Goal: Find specific page/section: Find specific page/section

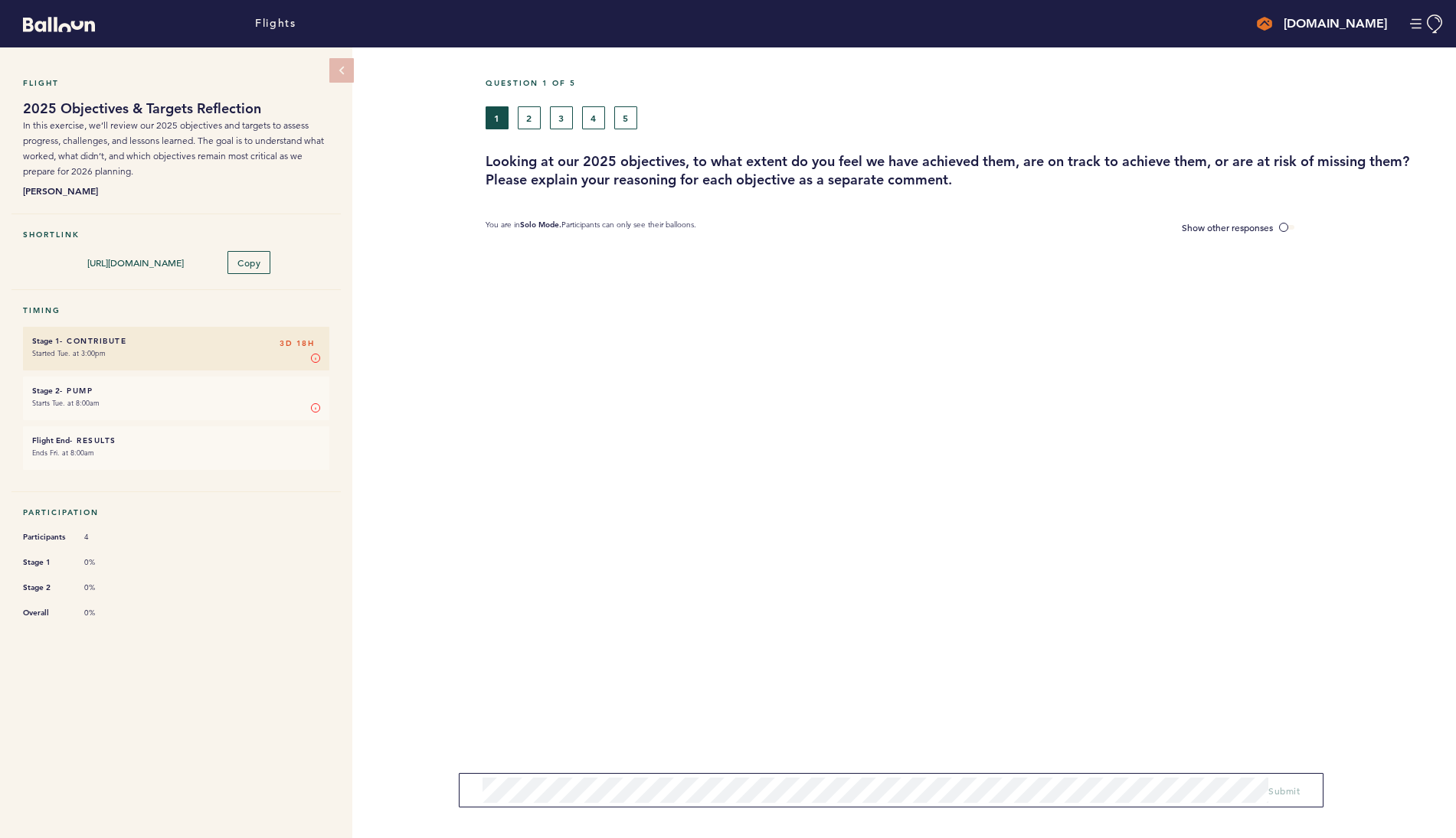
drag, startPoint x: 1363, startPoint y: 304, endPoint x: 1002, endPoint y: 213, distance: 372.3
click at [1363, 304] on section at bounding box center [971, 282] width 971 height 76
click at [1286, 227] on span at bounding box center [1286, 227] width 15 height 4
click at [0, 0] on input "Show other responses" at bounding box center [0, 0] width 0 height 0
click at [1286, 227] on span at bounding box center [1286, 227] width 15 height 4
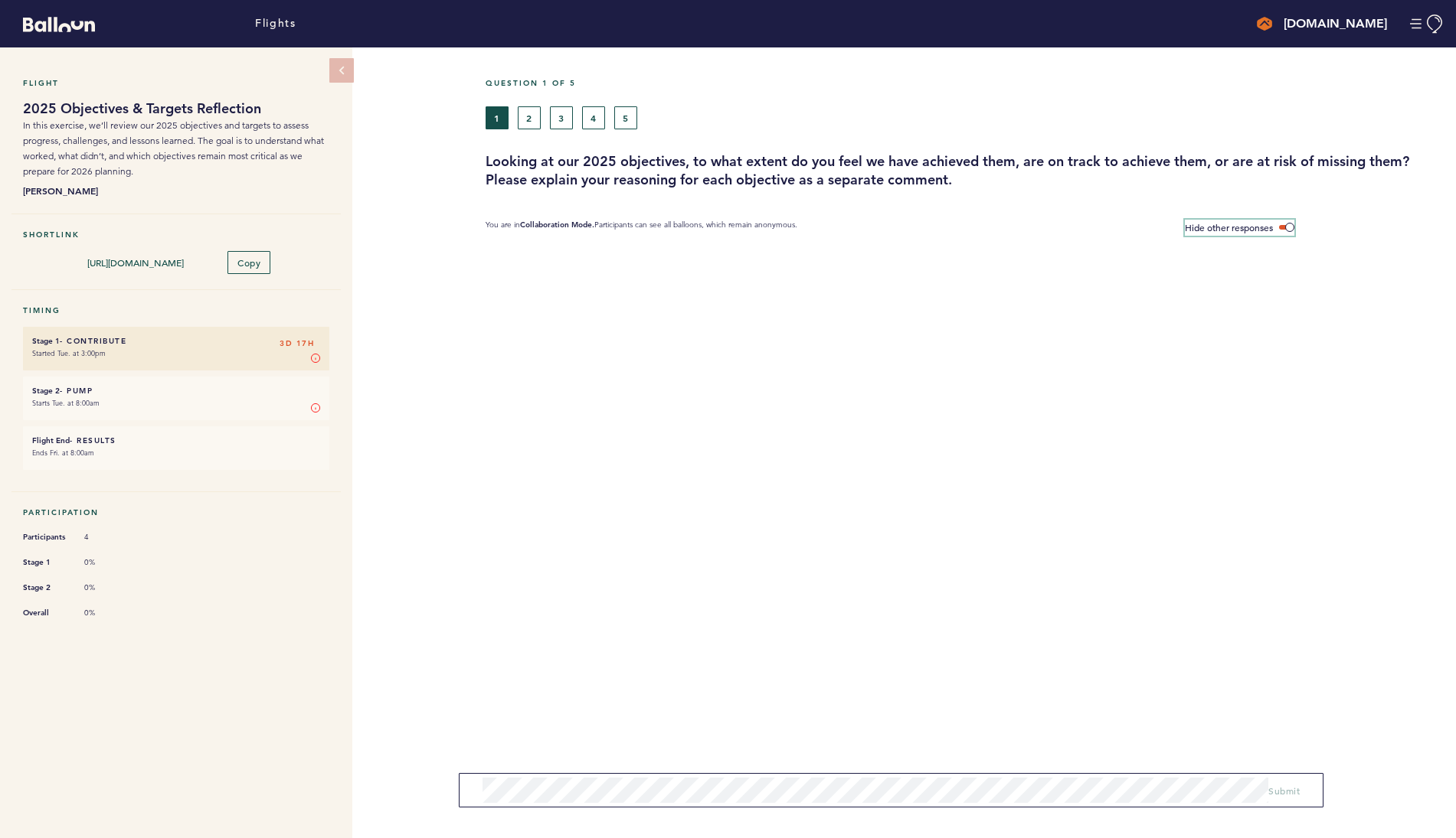
click at [0, 0] on input "Hide other responses" at bounding box center [0, 0] width 0 height 0
click at [534, 116] on button "2" at bounding box center [529, 118] width 23 height 23
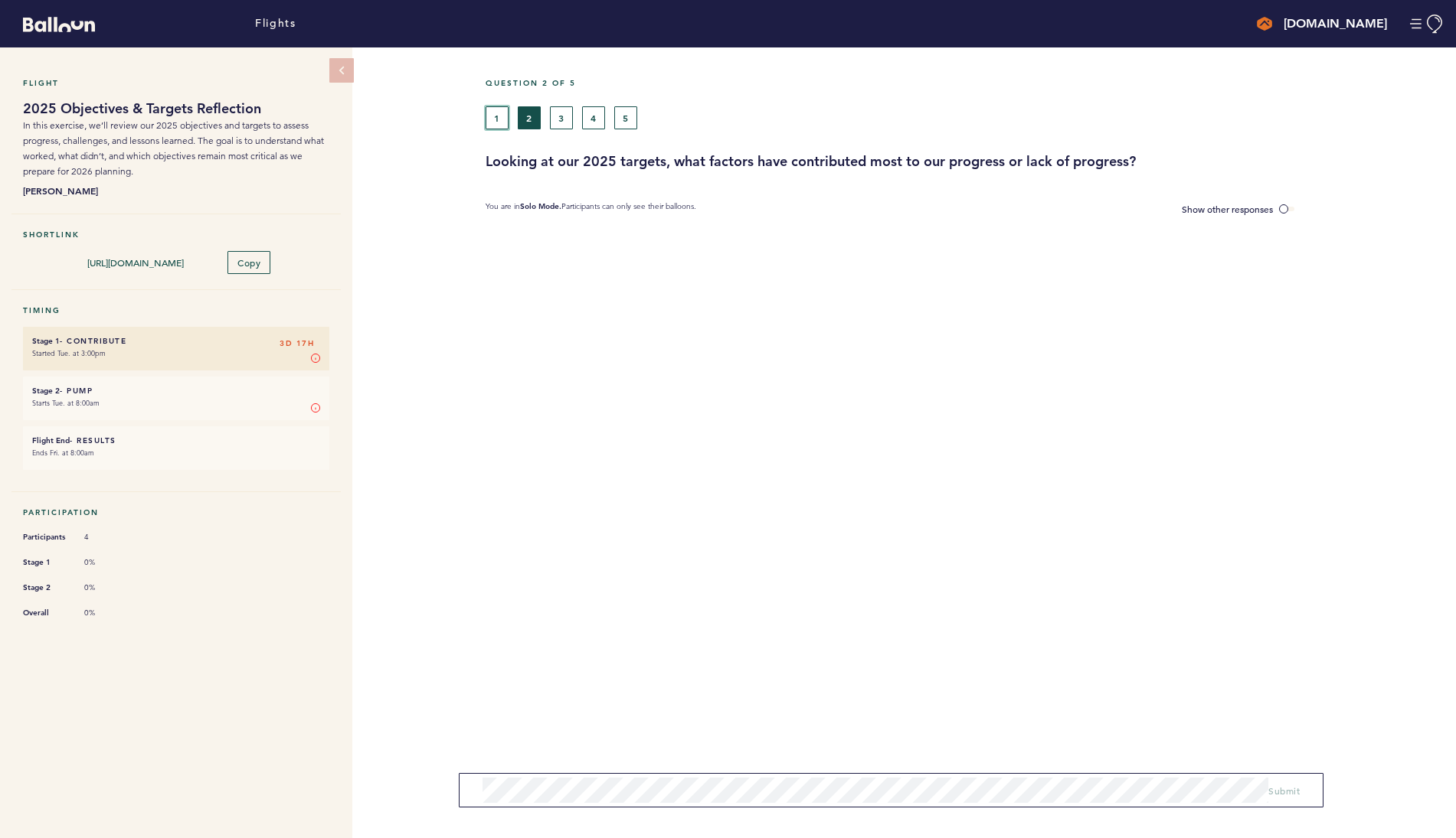
click at [496, 120] on button "1" at bounding box center [497, 118] width 23 height 23
